Goal: Information Seeking & Learning: Check status

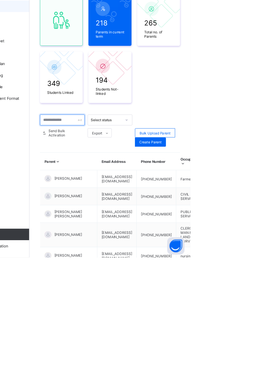
click at [121, 206] on input "text" at bounding box center [117, 210] width 52 height 13
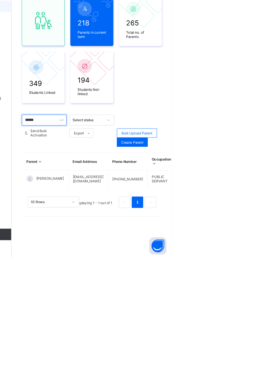
type input "******"
click at [0, 0] on div "Resend Activation Link" at bounding box center [0, 0] width 0 height 0
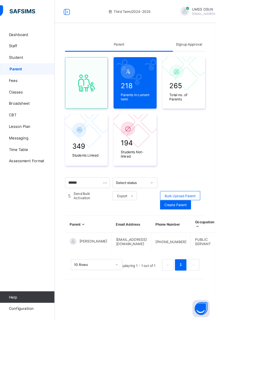
click at [35, 54] on span "Staff" at bounding box center [52, 52] width 53 height 5
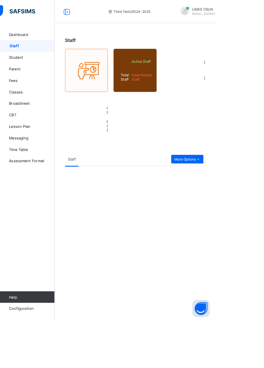
click at [31, 61] on link "Student" at bounding box center [39, 65] width 79 height 13
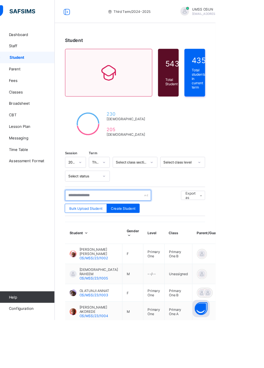
click at [138, 219] on input "text" at bounding box center [140, 224] width 99 height 13
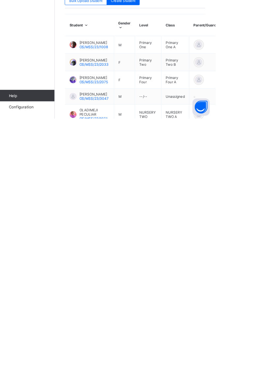
scroll to position [41, 0]
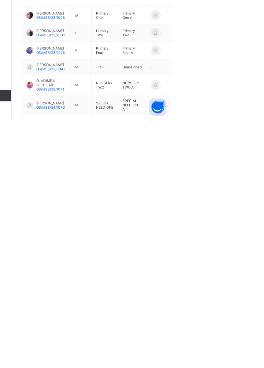
type input "*********"
click at [0, 0] on ul "View Profile Edit Student Link Parent/Guardian Delete Student" at bounding box center [0, 0] width 0 height 0
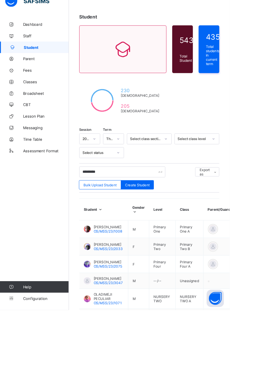
scroll to position [15, 0]
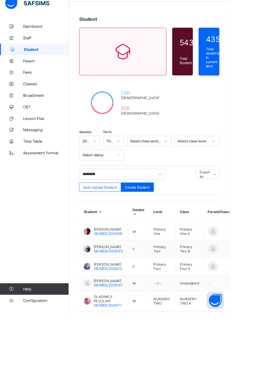
click at [39, 116] on span "Broadsheet" at bounding box center [52, 118] width 53 height 5
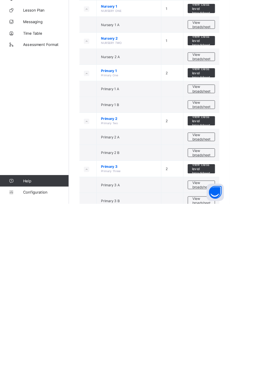
scroll to position [35, 0]
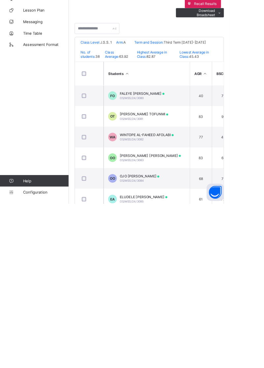
click at [159, 271] on span "OS/MSS/24/3081" at bounding box center [151, 270] width 27 height 4
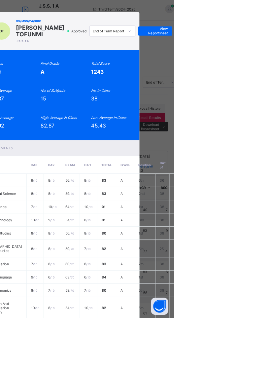
click at [257, 38] on span "View Reportsheet" at bounding box center [242, 38] width 29 height 10
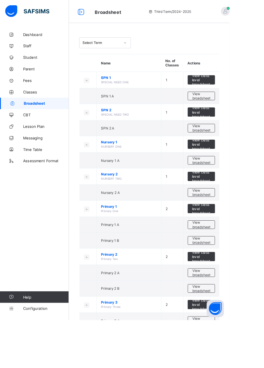
click at [36, 78] on span "Parent" at bounding box center [52, 79] width 53 height 5
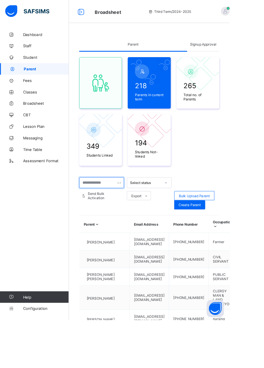
click at [116, 210] on input "text" at bounding box center [117, 210] width 52 height 13
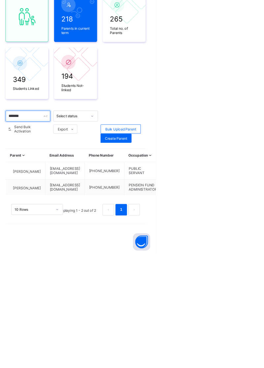
type input "*******"
click at [0, 0] on div "Resend Activation Link" at bounding box center [0, 0] width 0 height 0
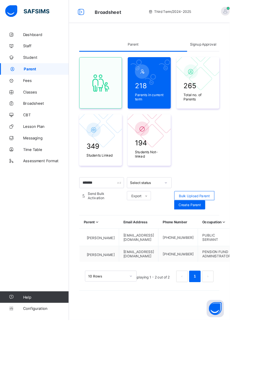
click at [37, 65] on span "Student" at bounding box center [52, 65] width 53 height 5
